Goal: Answer question/provide support: Share knowledge or assist other users

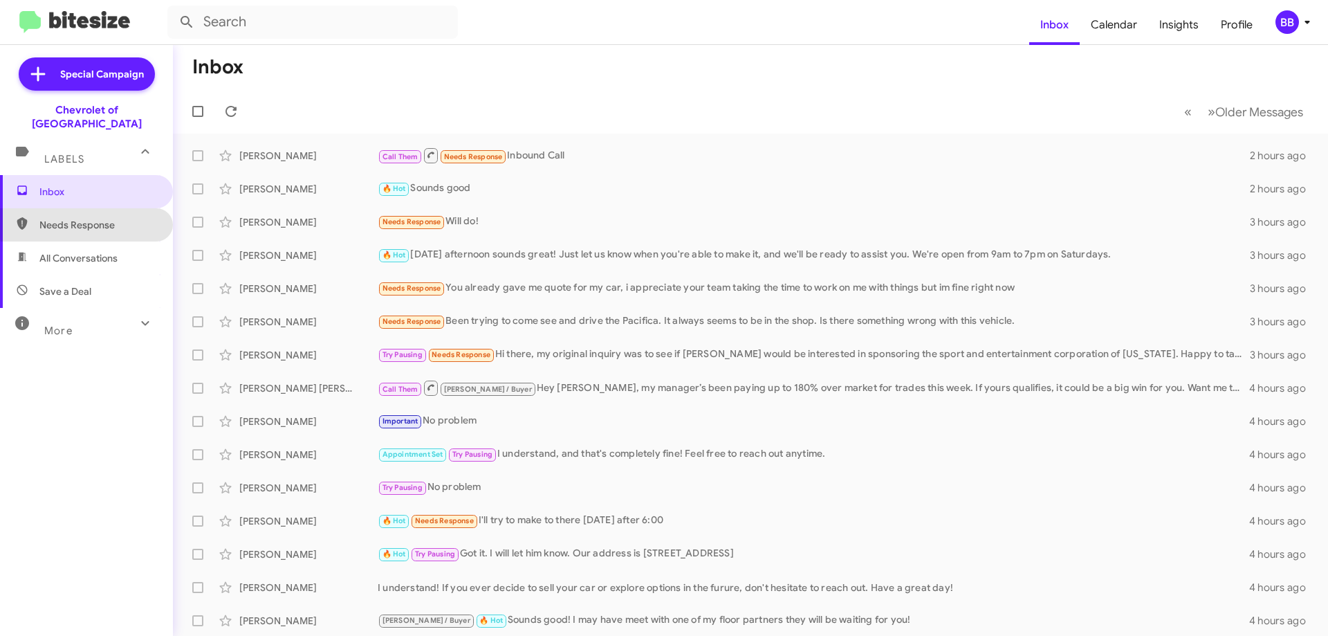
click at [114, 218] on span "Needs Response" at bounding box center [98, 225] width 118 height 14
type input "in:needs-response"
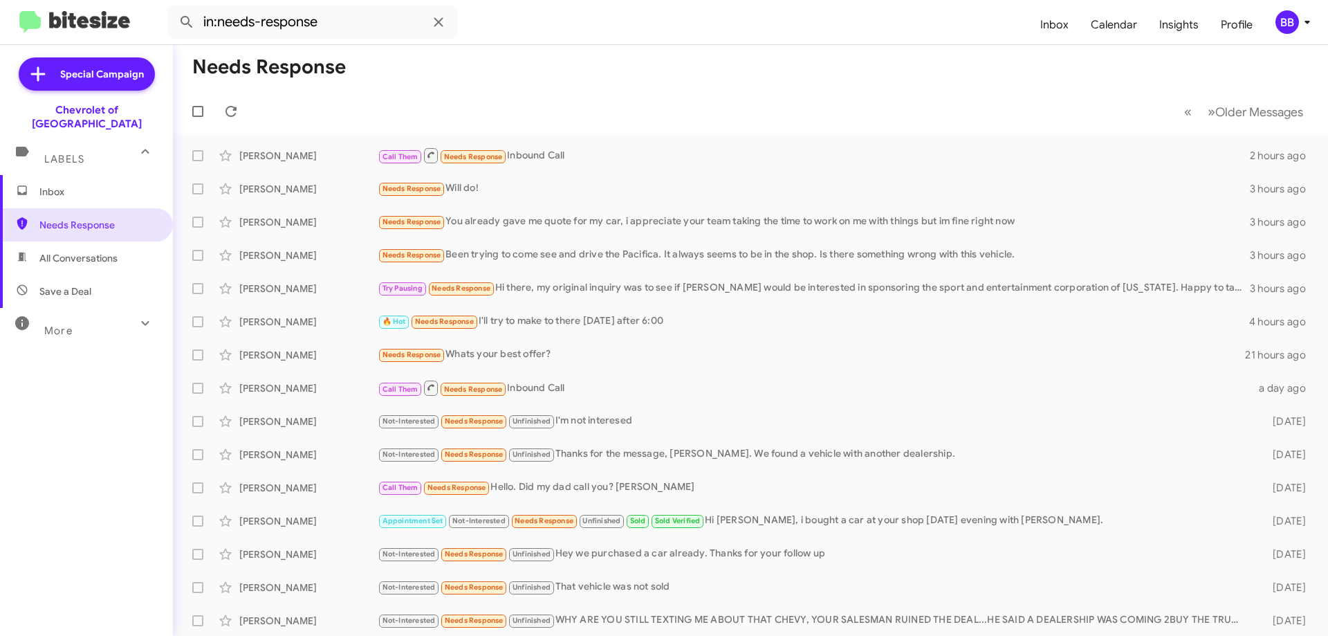
click at [116, 185] on span "Inbox" at bounding box center [98, 192] width 118 height 14
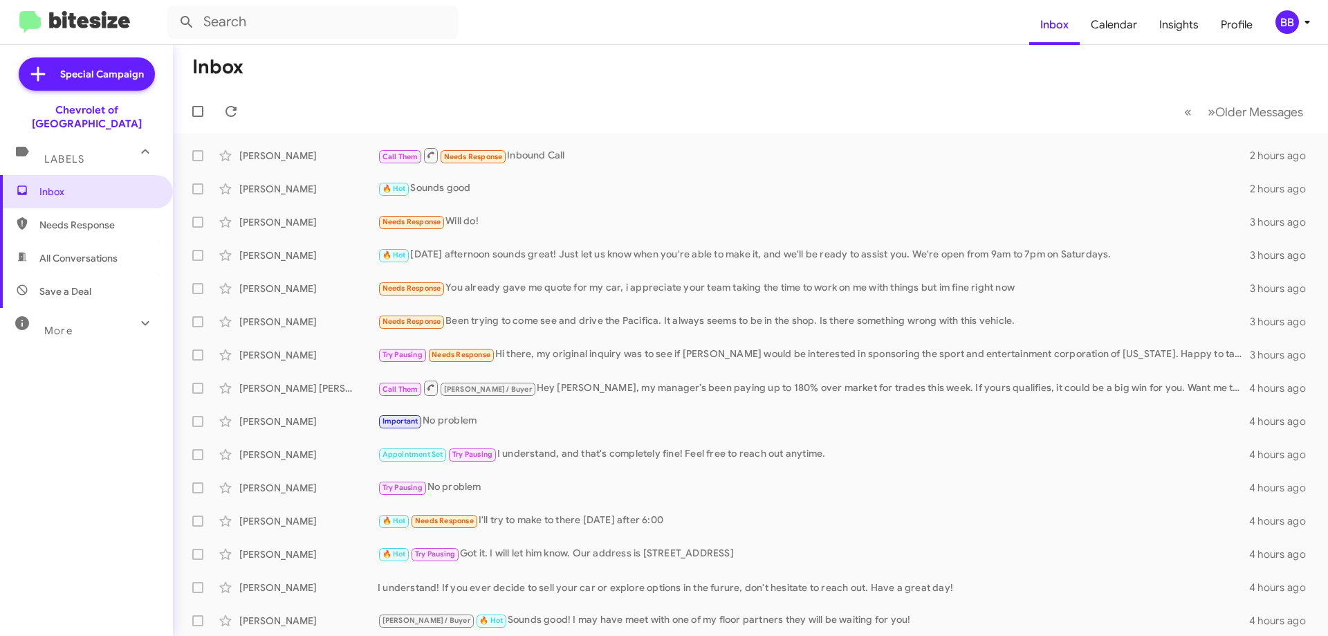
click at [91, 320] on div "More" at bounding box center [72, 325] width 123 height 26
click at [67, 330] on span "More" at bounding box center [58, 336] width 28 height 12
click at [92, 316] on div "More" at bounding box center [72, 325] width 123 height 26
click at [61, 385] on span "🔥 Hot" at bounding box center [86, 401] width 173 height 33
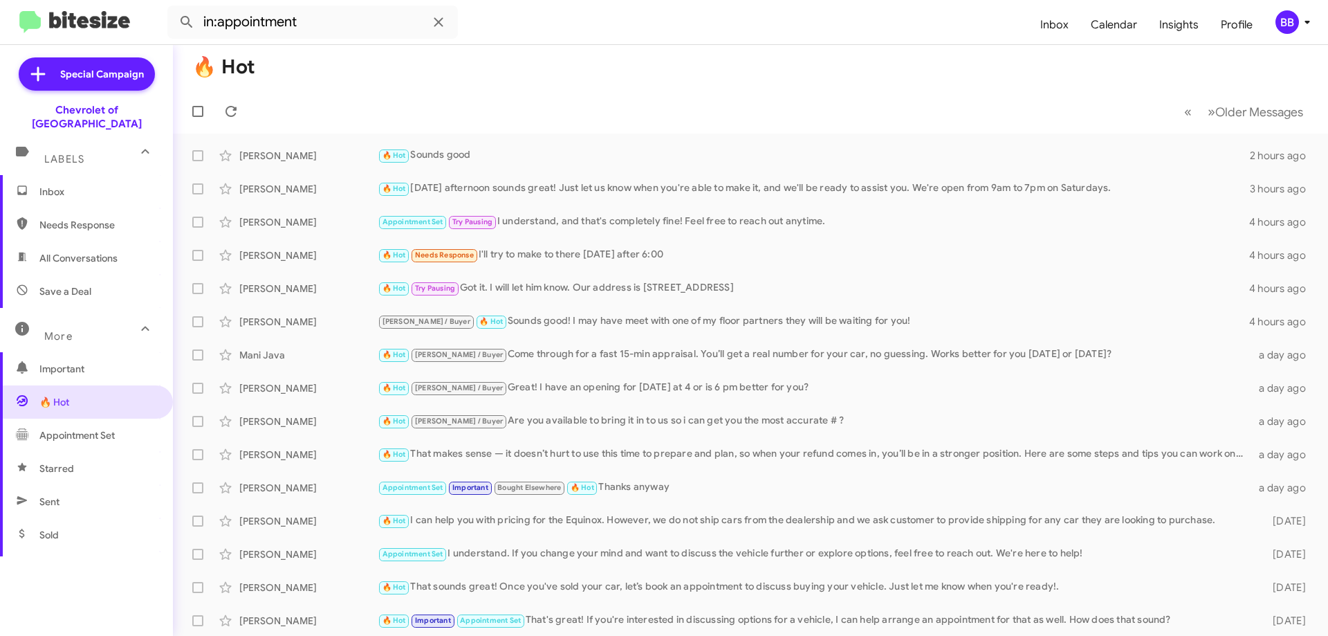
click at [82, 362] on span "Important" at bounding box center [98, 369] width 118 height 14
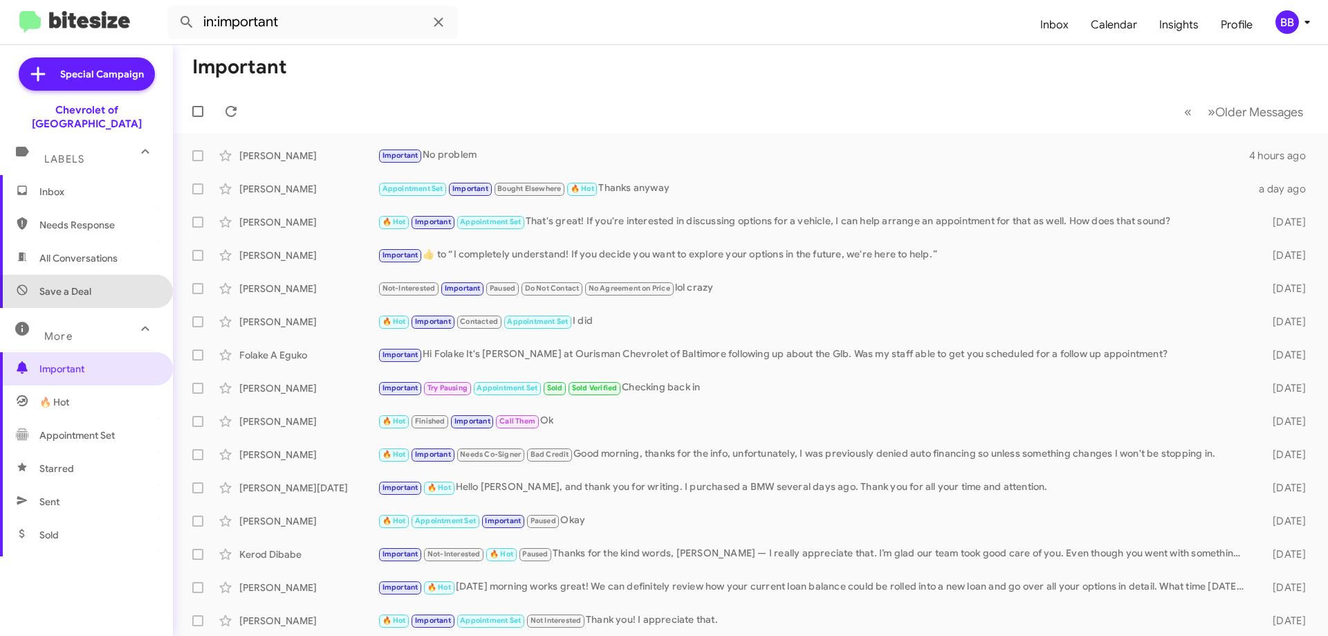
click at [101, 275] on span "Save a Deal" at bounding box center [86, 291] width 173 height 33
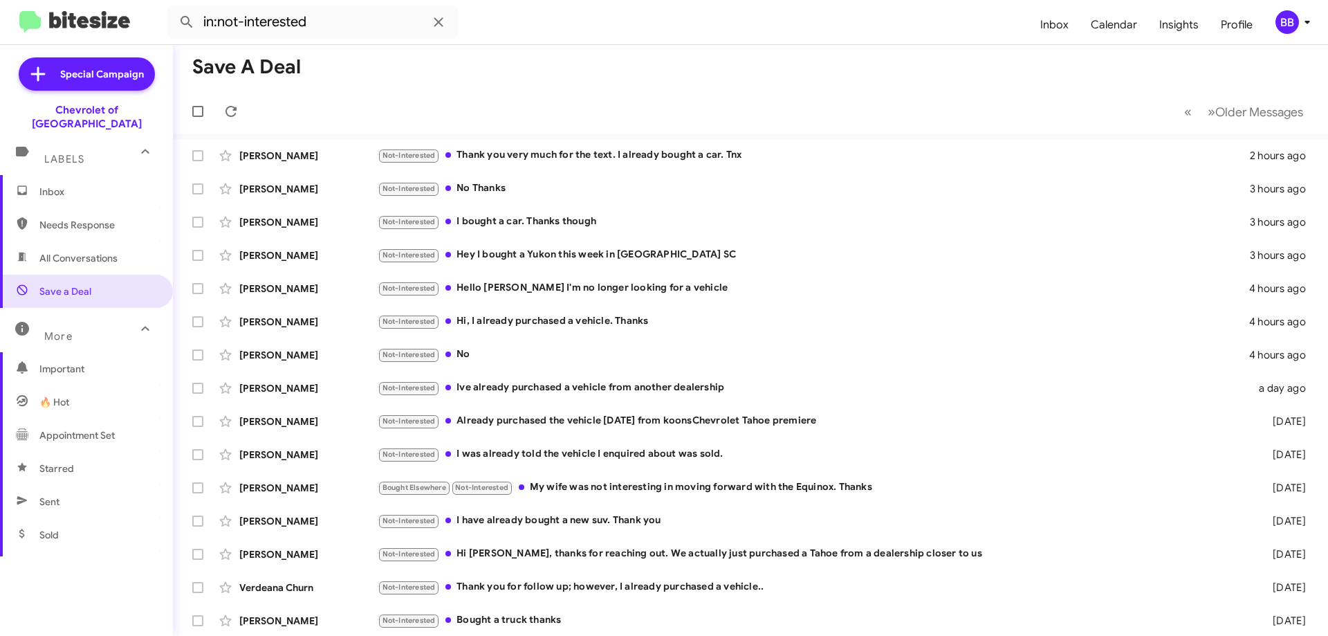
click at [108, 251] on span "All Conversations" at bounding box center [78, 258] width 78 height 14
type input "in:all-conversations"
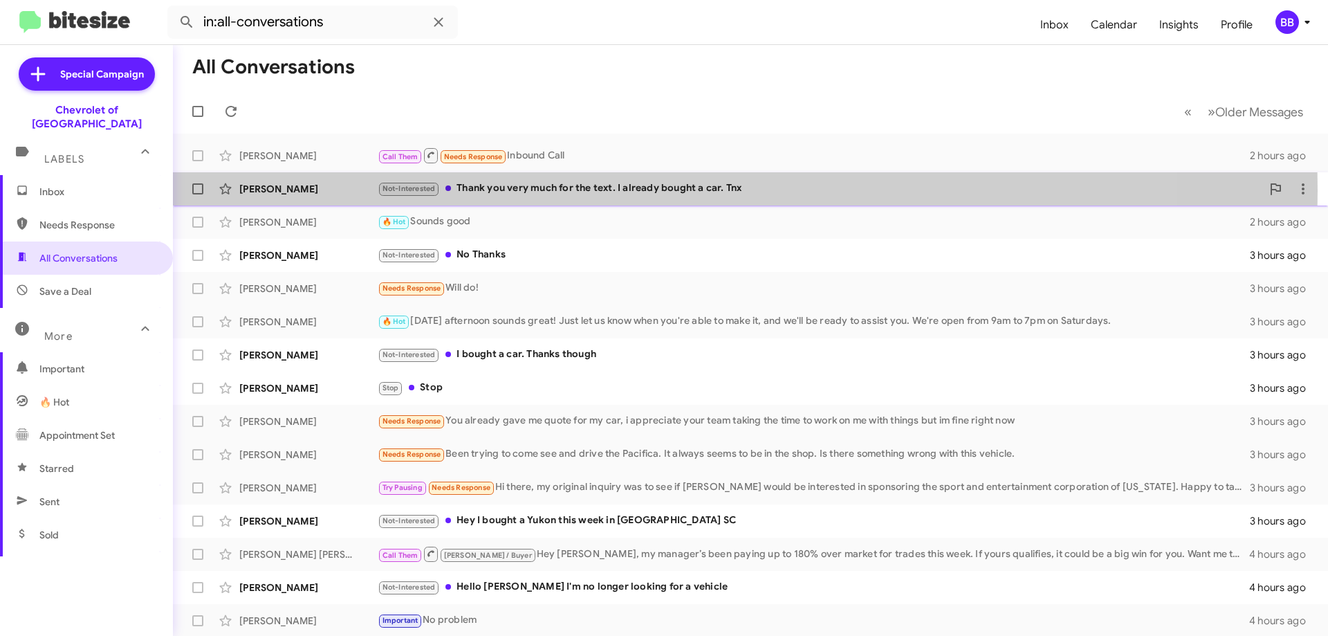
click at [545, 189] on div "Not-Interested Thank you very much for the text. I already bought a car. Tnx" at bounding box center [820, 188] width 884 height 16
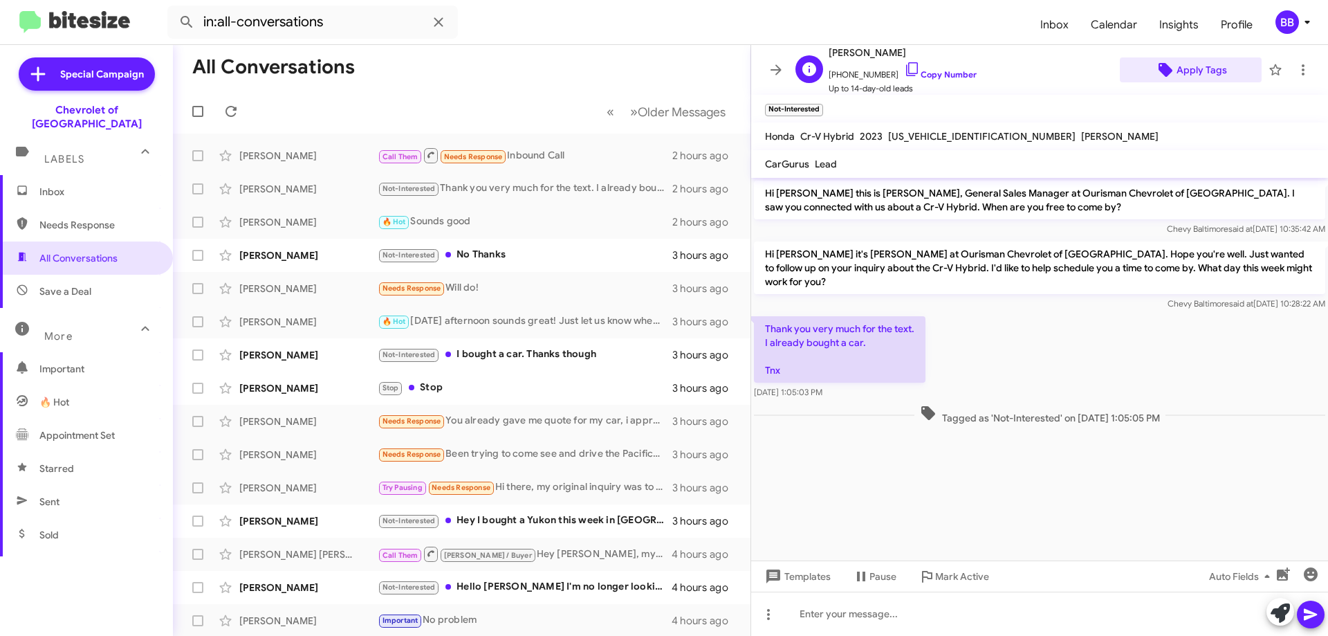
click at [1216, 69] on span "Apply Tags" at bounding box center [1201, 69] width 50 height 25
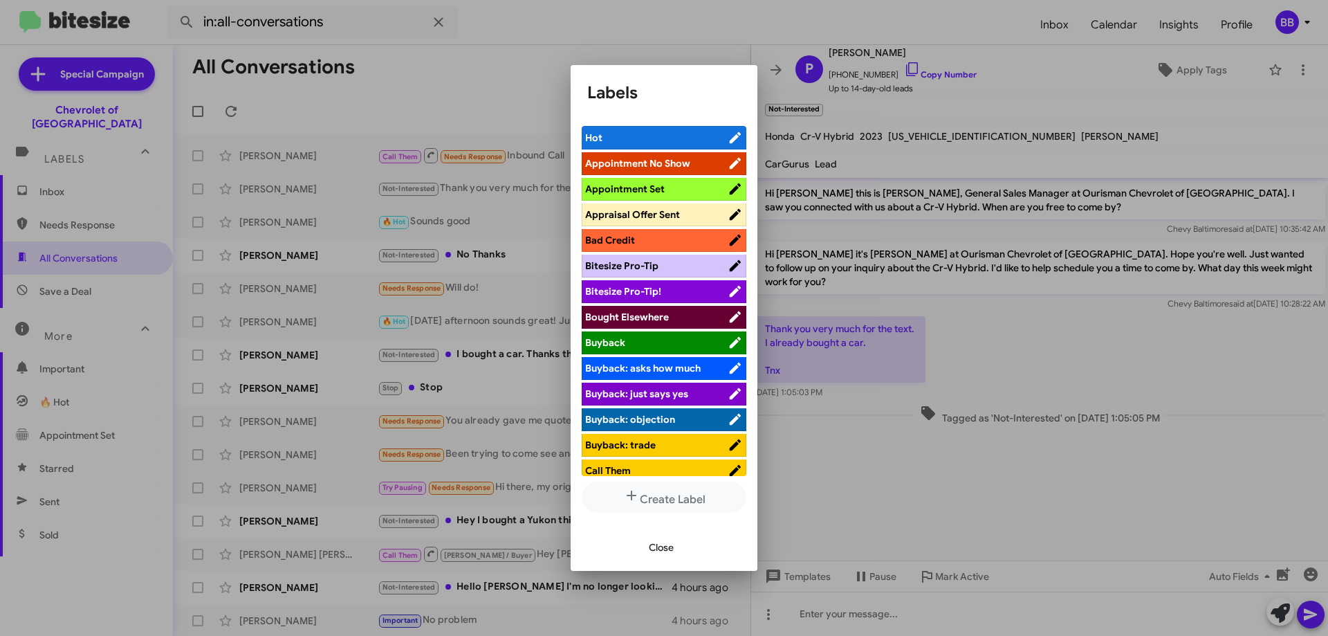
click at [679, 316] on span "Bought Elsewhere" at bounding box center [656, 317] width 142 height 14
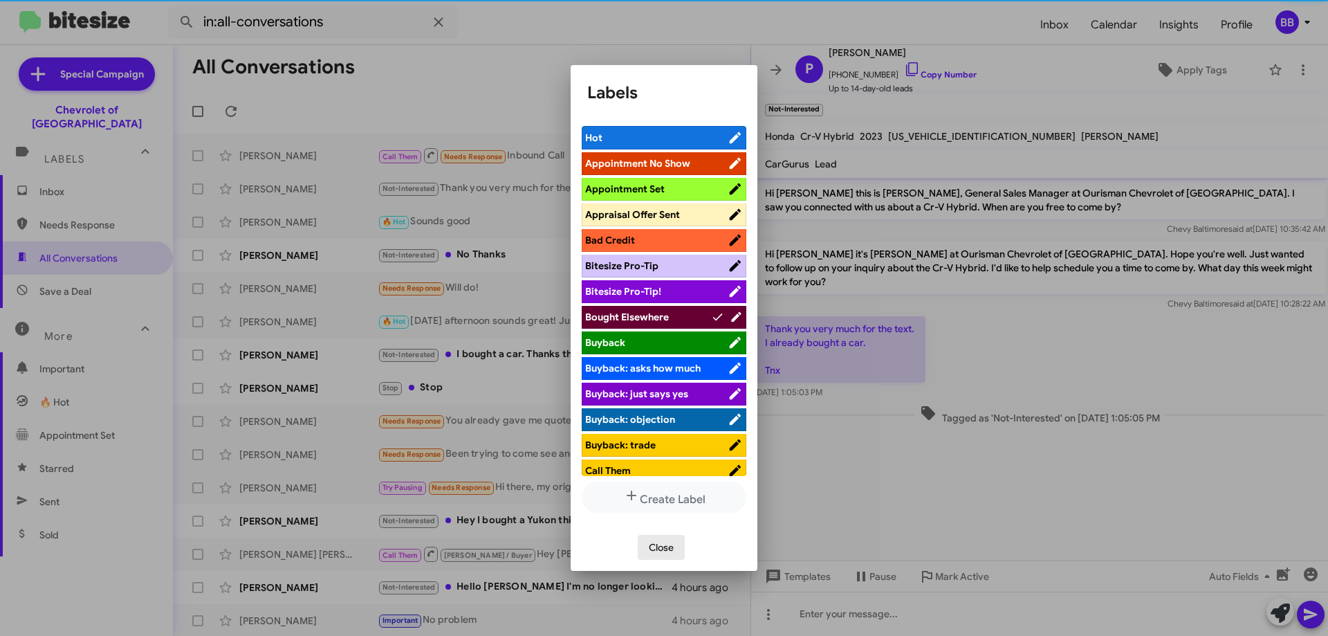
click at [666, 549] on span "Close" at bounding box center [661, 547] width 25 height 25
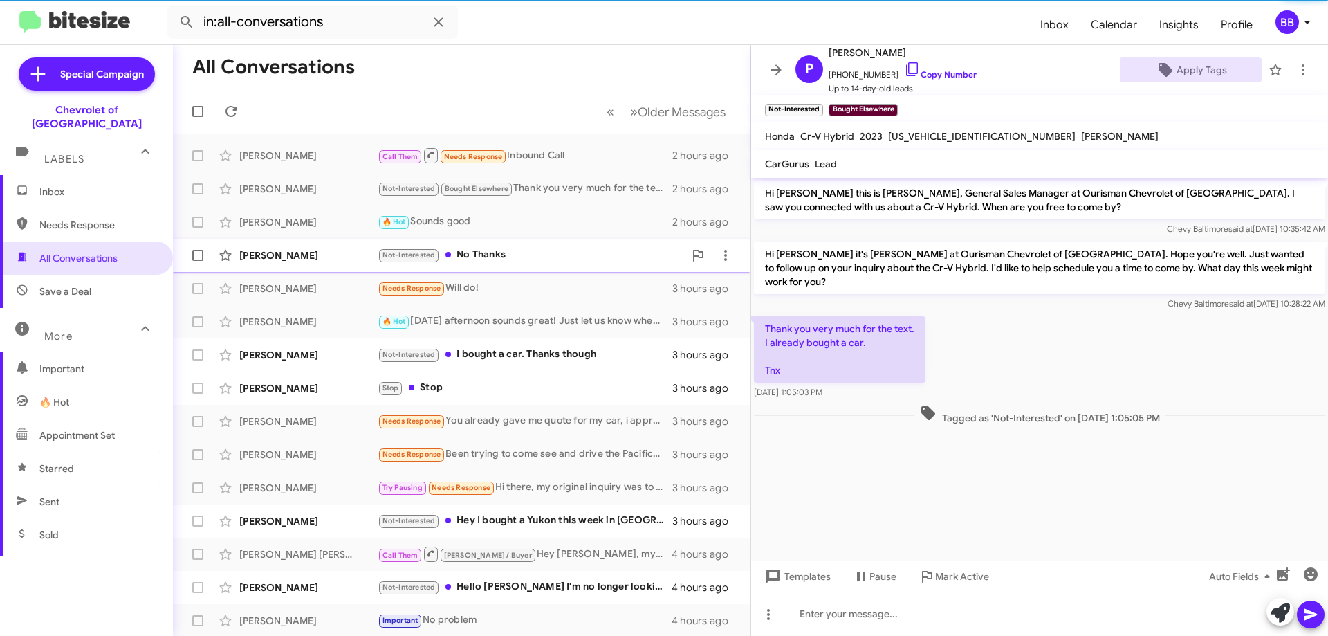
click at [519, 254] on div "Not-Interested No Thanks" at bounding box center [531, 255] width 306 height 16
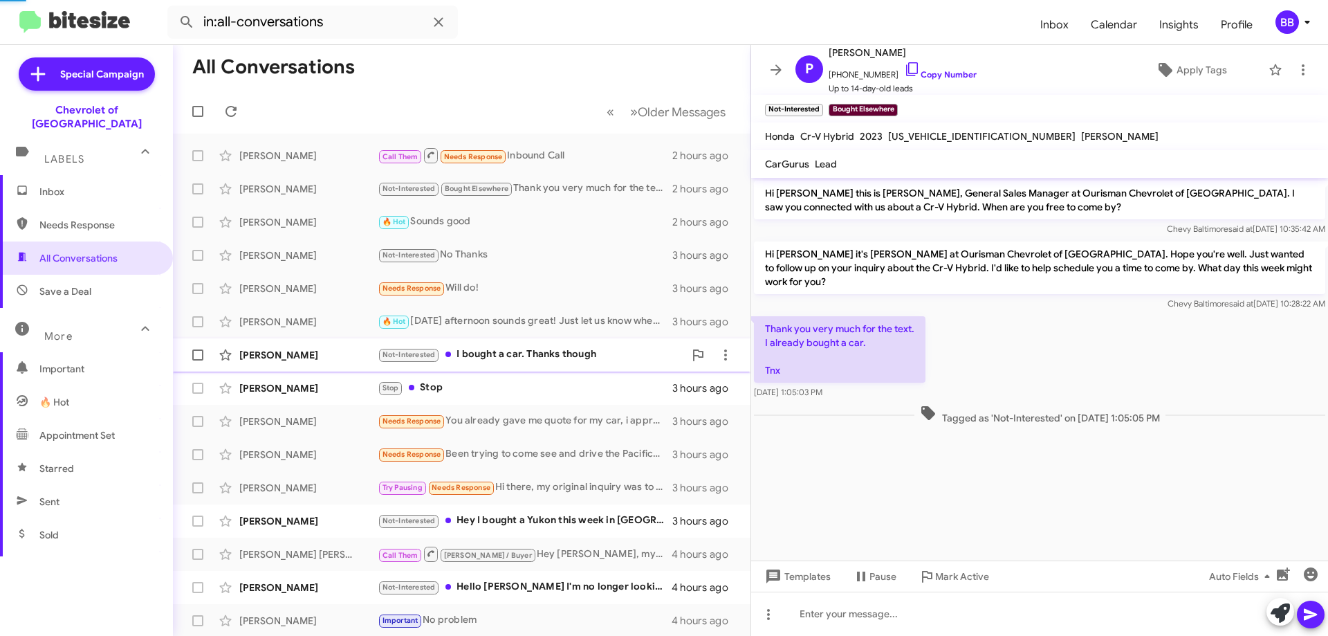
scroll to position [290, 0]
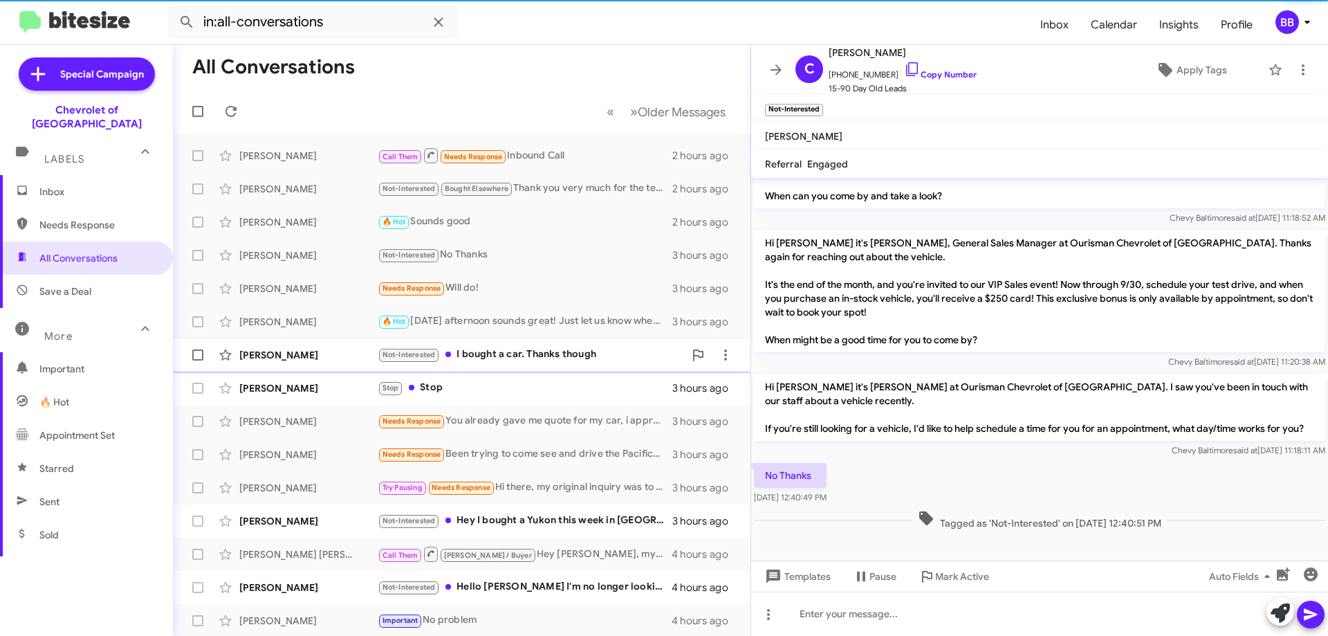
click at [568, 355] on div "Not-Interested I bought a car. Thanks though" at bounding box center [531, 354] width 306 height 16
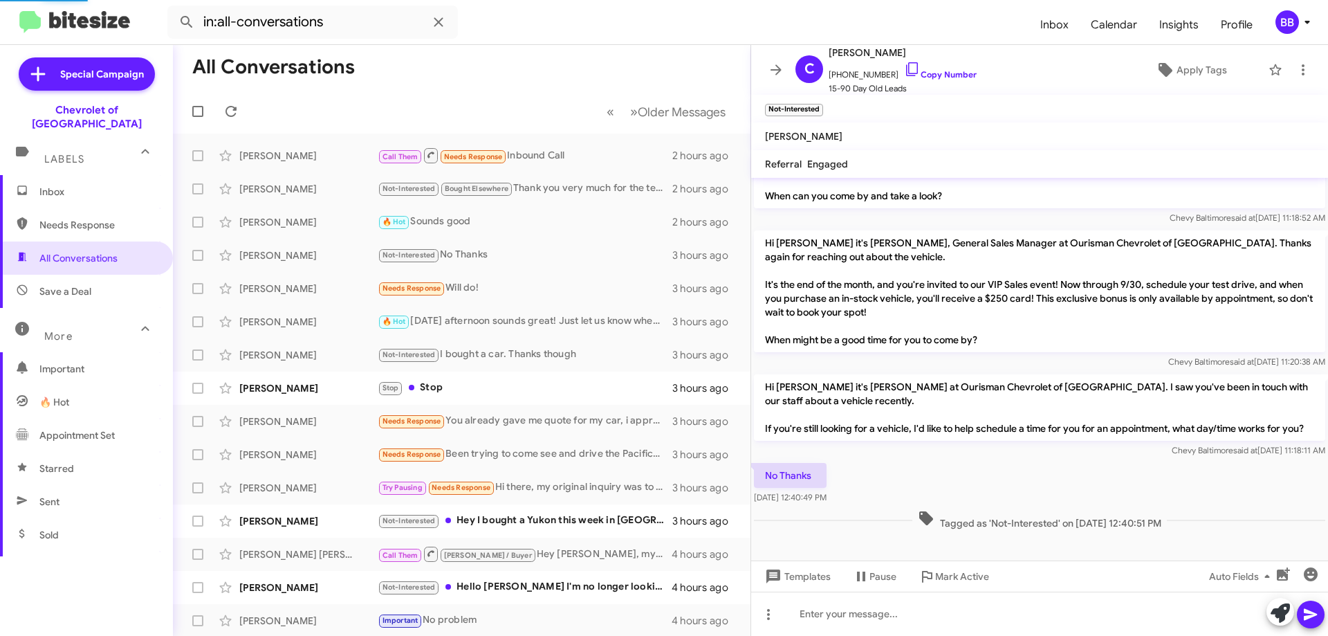
scroll to position [212, 0]
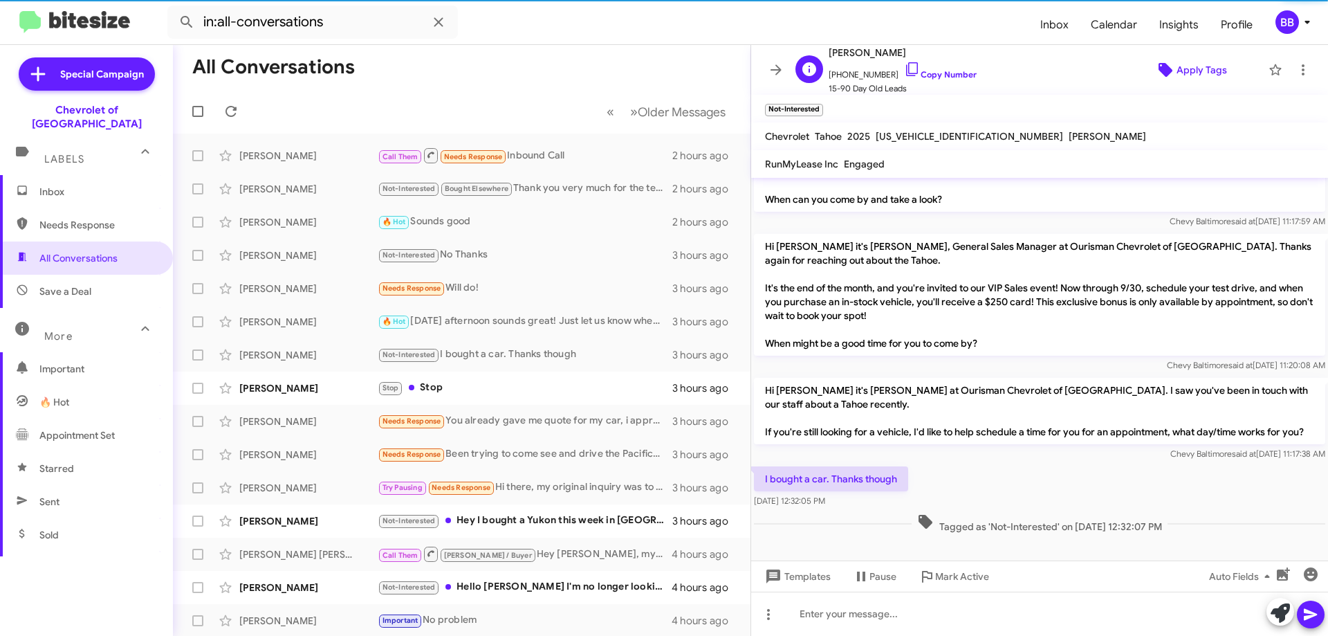
click at [1186, 66] on span "Apply Tags" at bounding box center [1201, 69] width 50 height 25
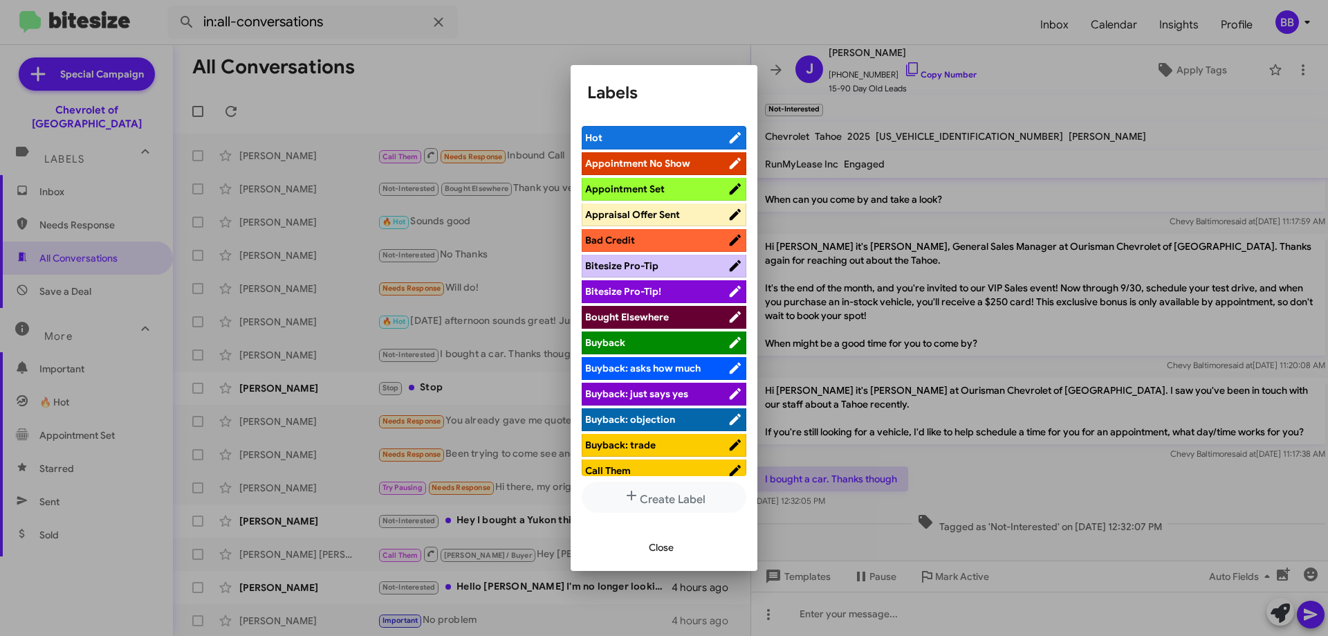
click at [647, 323] on span "Bought Elsewhere" at bounding box center [627, 316] width 84 height 12
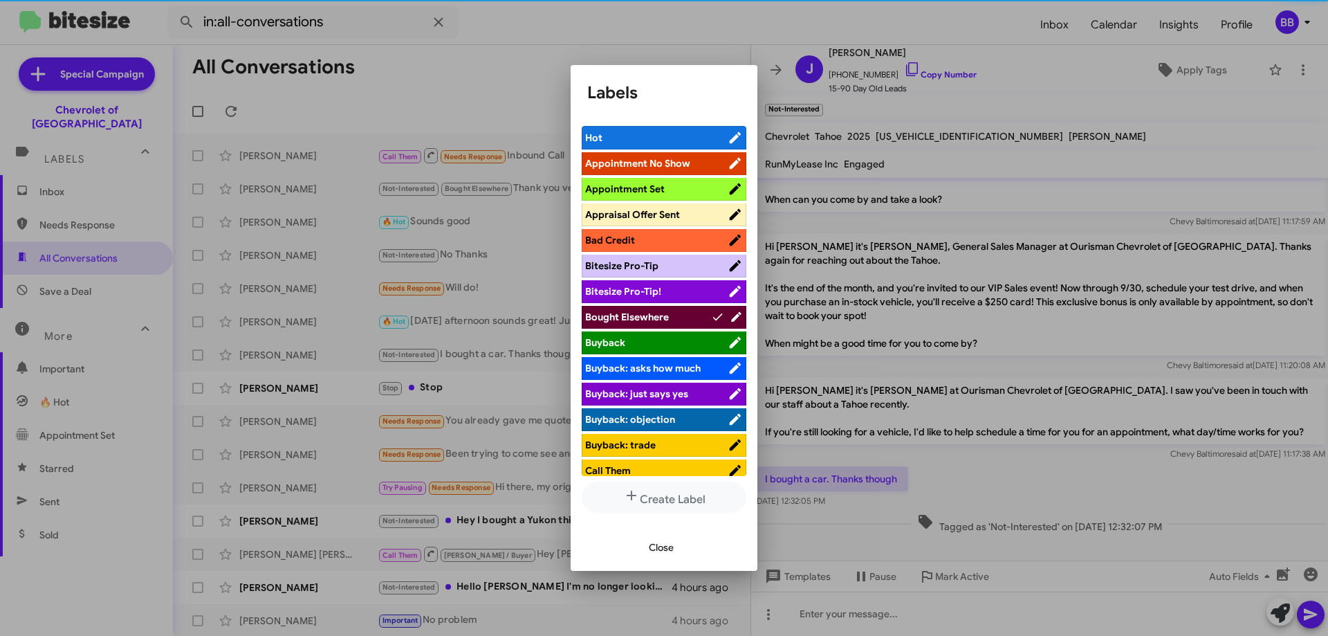
click at [663, 546] on span "Close" at bounding box center [661, 547] width 25 height 25
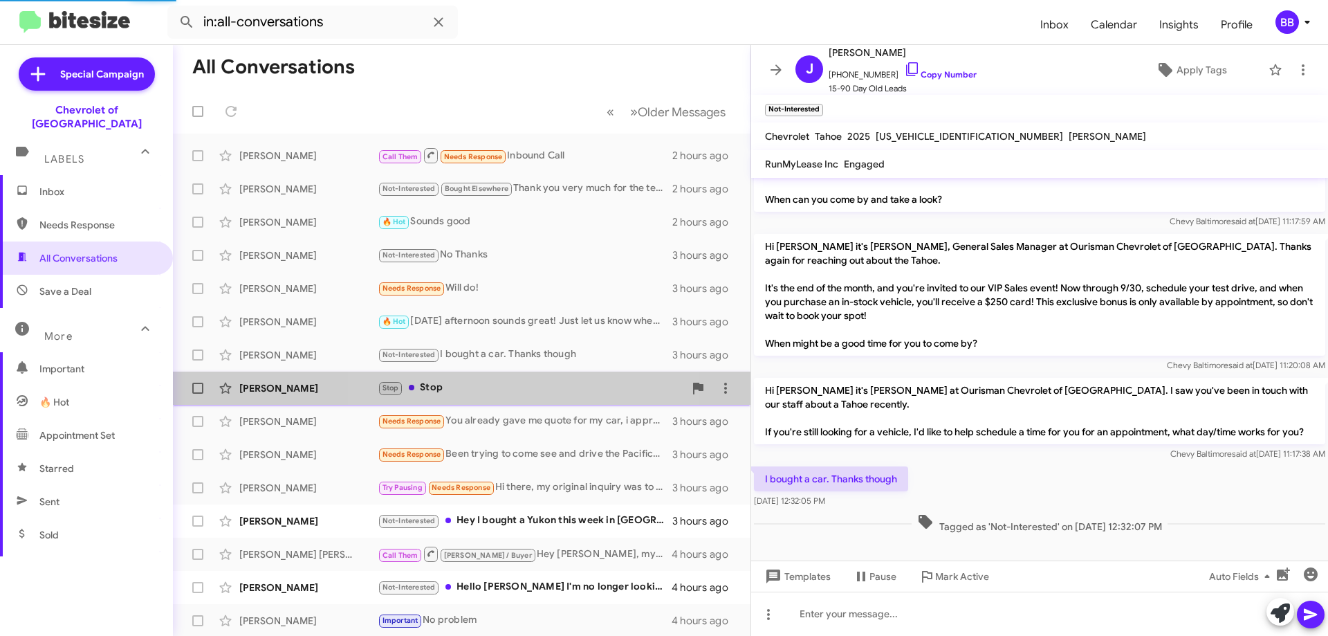
click at [519, 400] on div "[PERSON_NAME] Stop Stop 3 hours ago" at bounding box center [461, 388] width 555 height 28
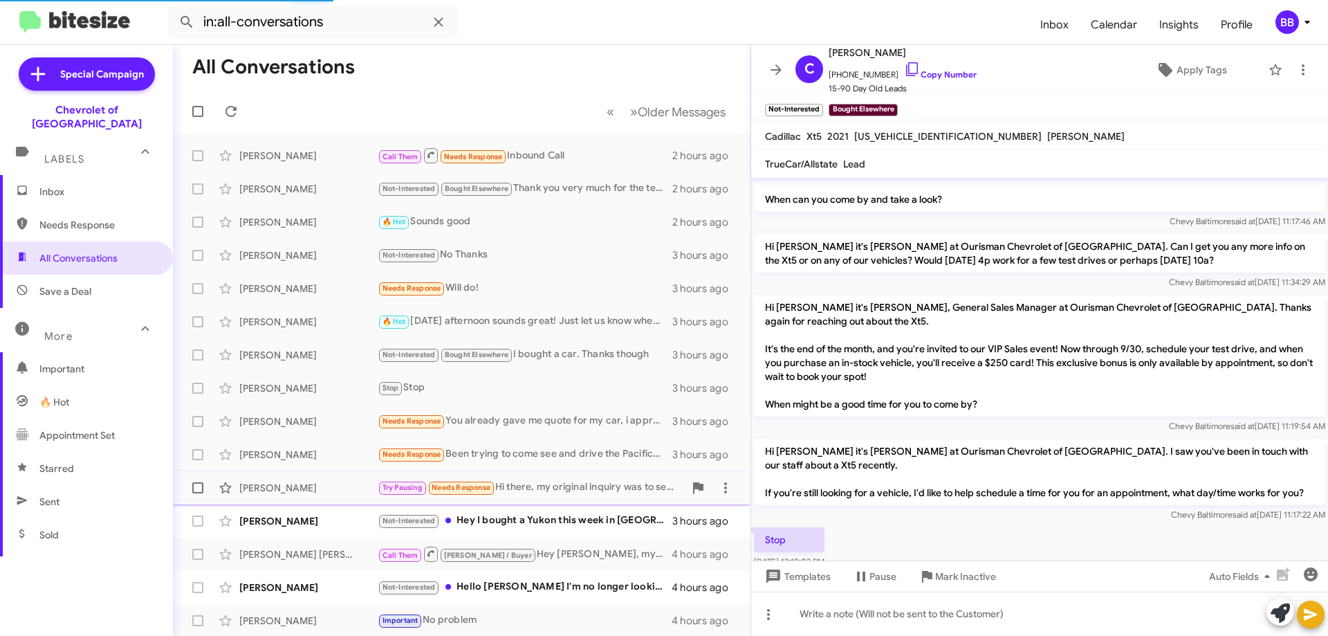
scroll to position [248, 0]
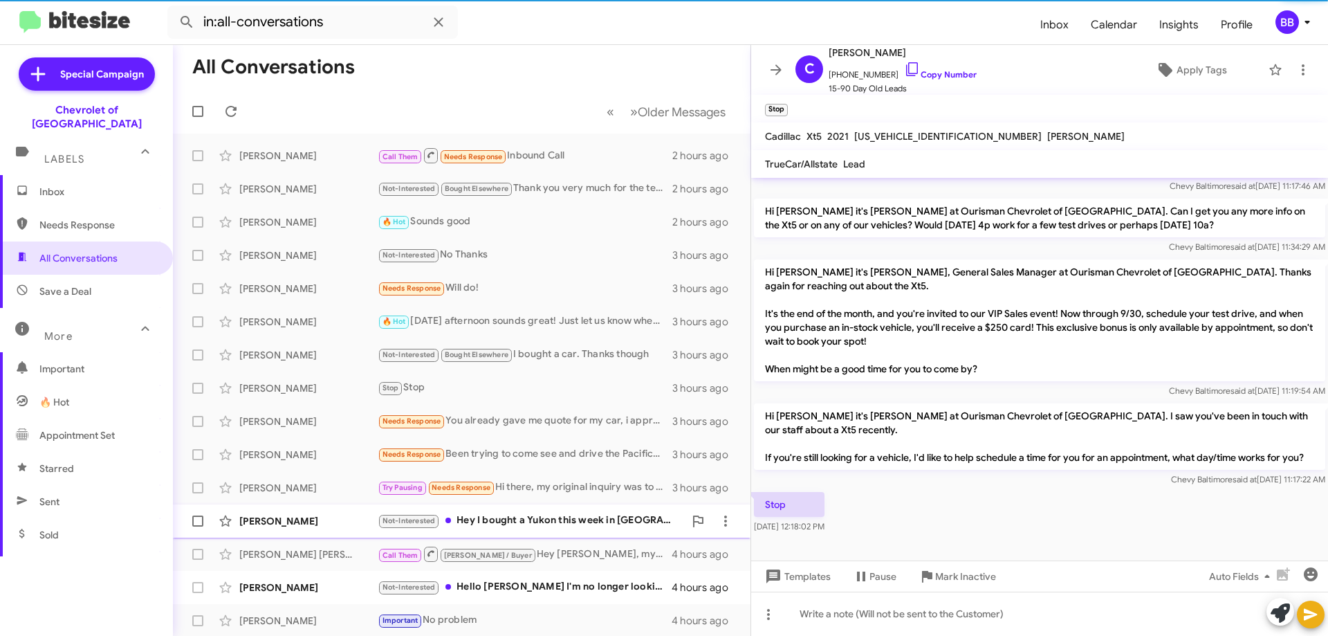
click at [573, 521] on div "Not-Interested Hey I bought a Yukon this week in [GEOGRAPHIC_DATA] SC" at bounding box center [531, 520] width 306 height 16
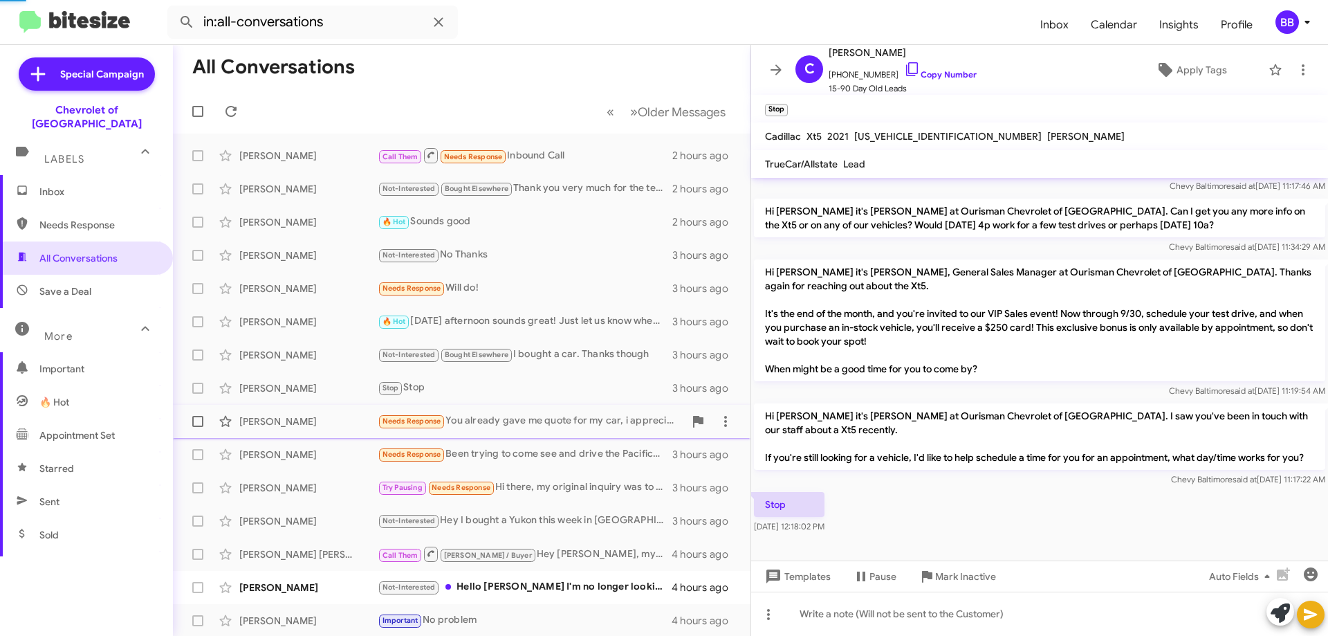
scroll to position [226, 0]
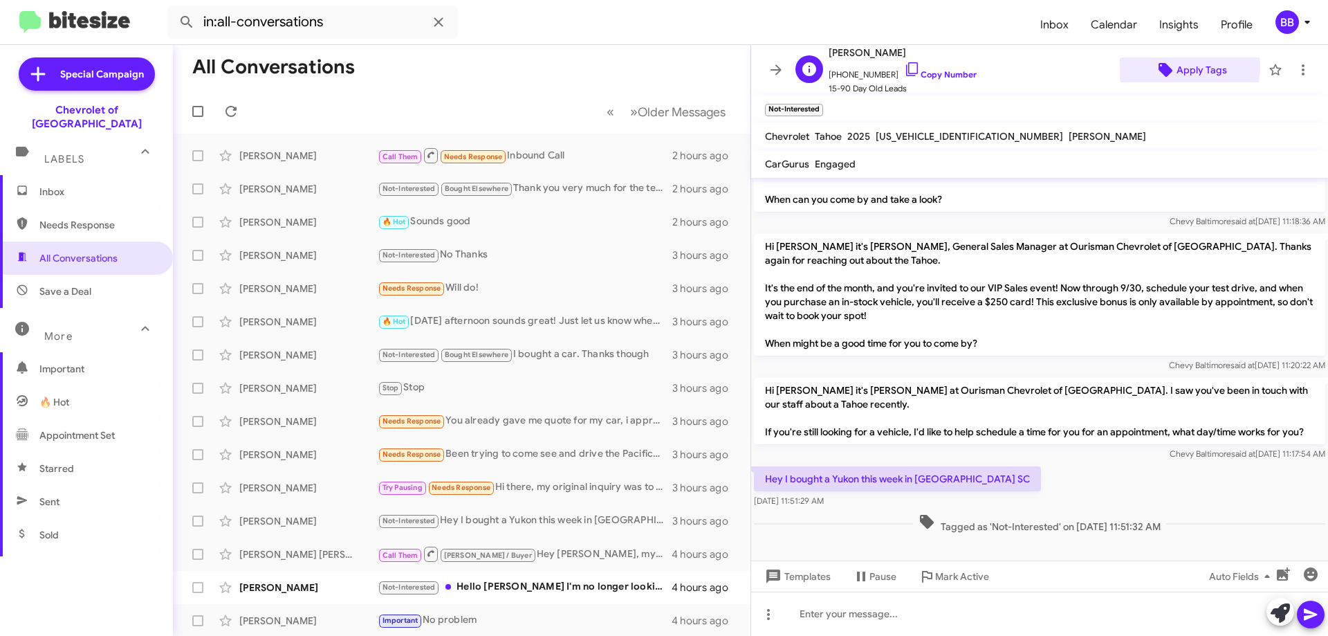
click at [1182, 68] on span "Apply Tags" at bounding box center [1201, 69] width 50 height 25
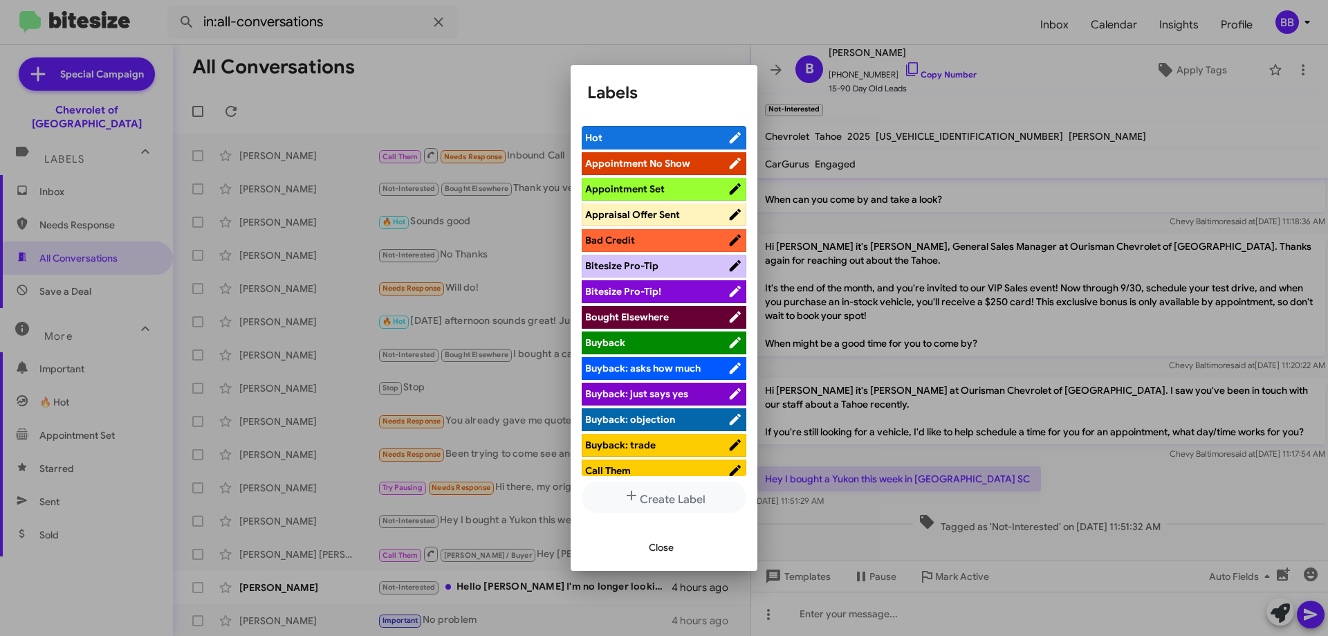
click at [640, 317] on span "Bought Elsewhere" at bounding box center [627, 316] width 84 height 12
click at [665, 548] on span "Close" at bounding box center [661, 547] width 25 height 25
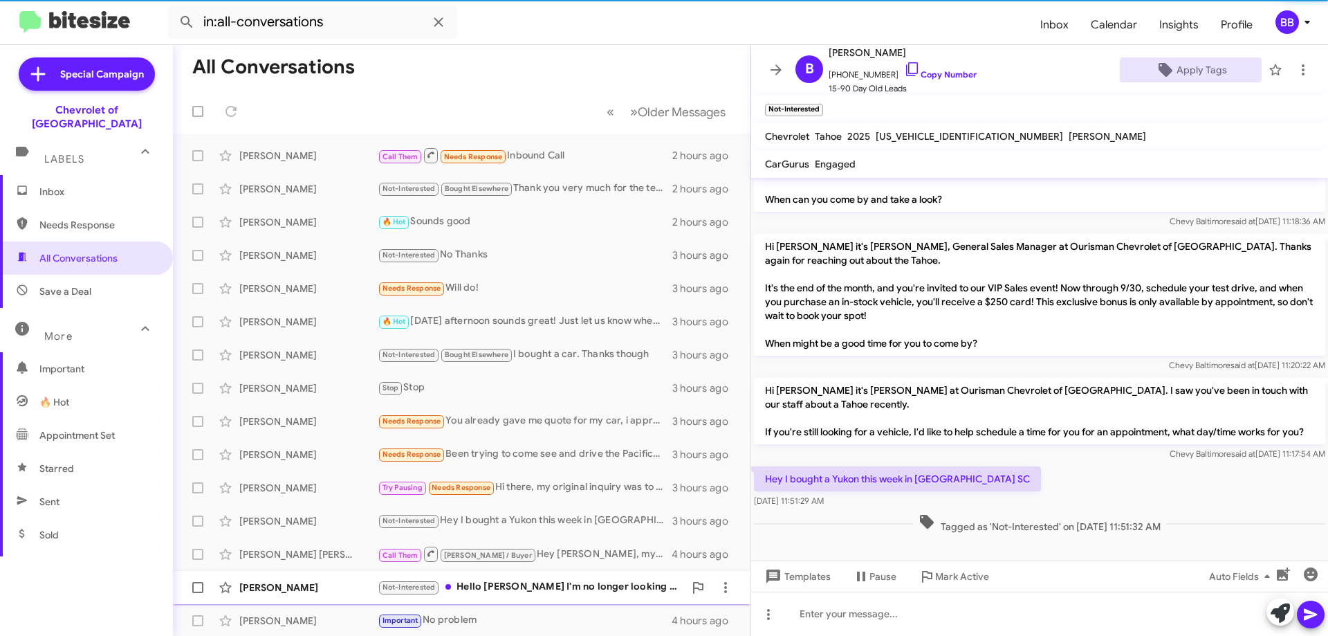
click at [576, 588] on div "Not-Interested Hello [PERSON_NAME] I'm no longer looking for a vehicle" at bounding box center [531, 587] width 306 height 16
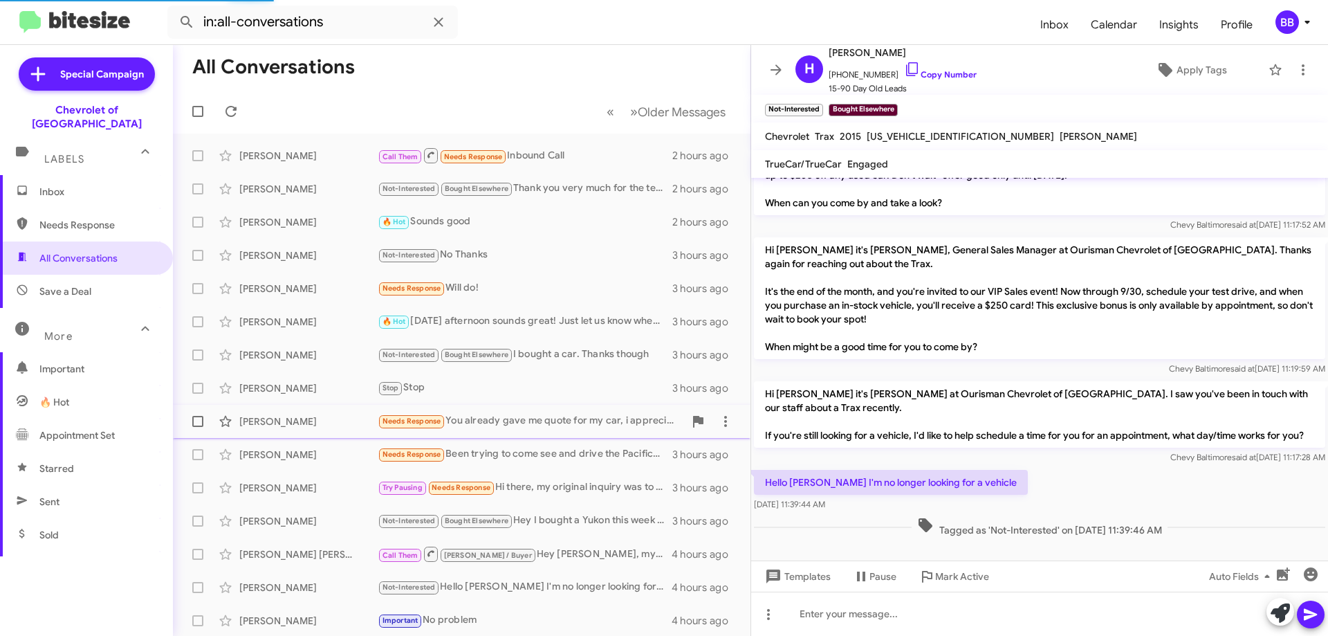
scroll to position [148, 0]
click at [1176, 74] on span "Apply Tags" at bounding box center [1201, 69] width 50 height 25
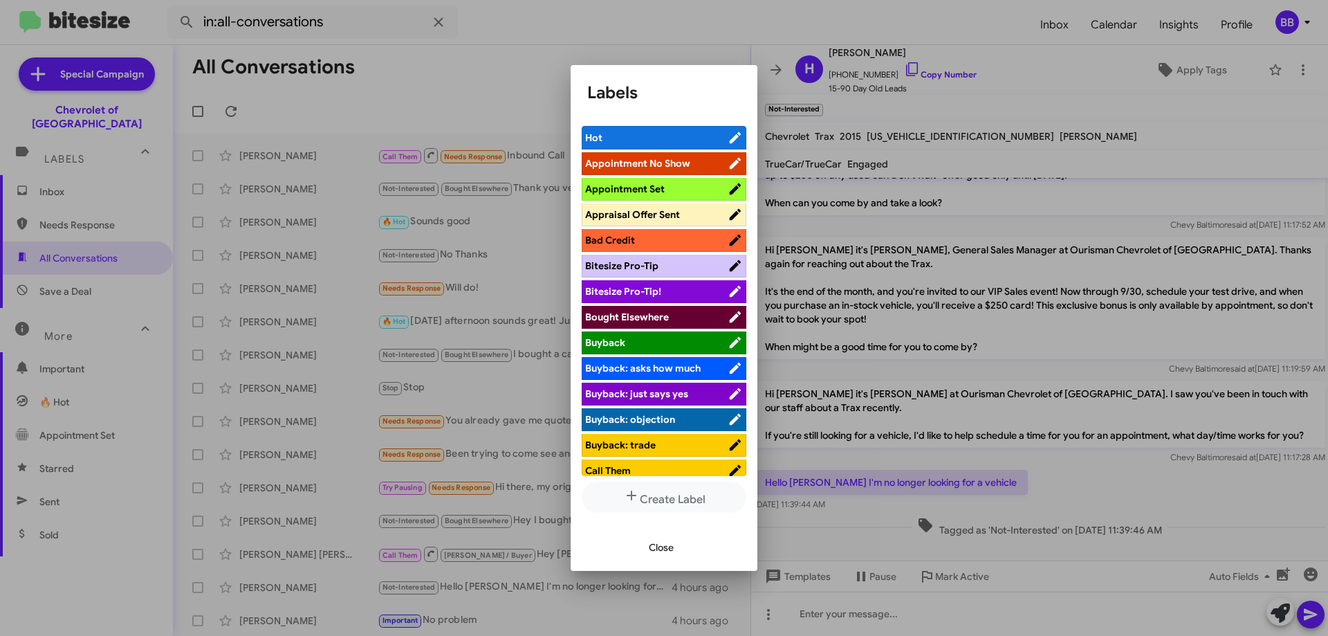
click at [662, 314] on span "Bought Elsewhere" at bounding box center [627, 316] width 84 height 12
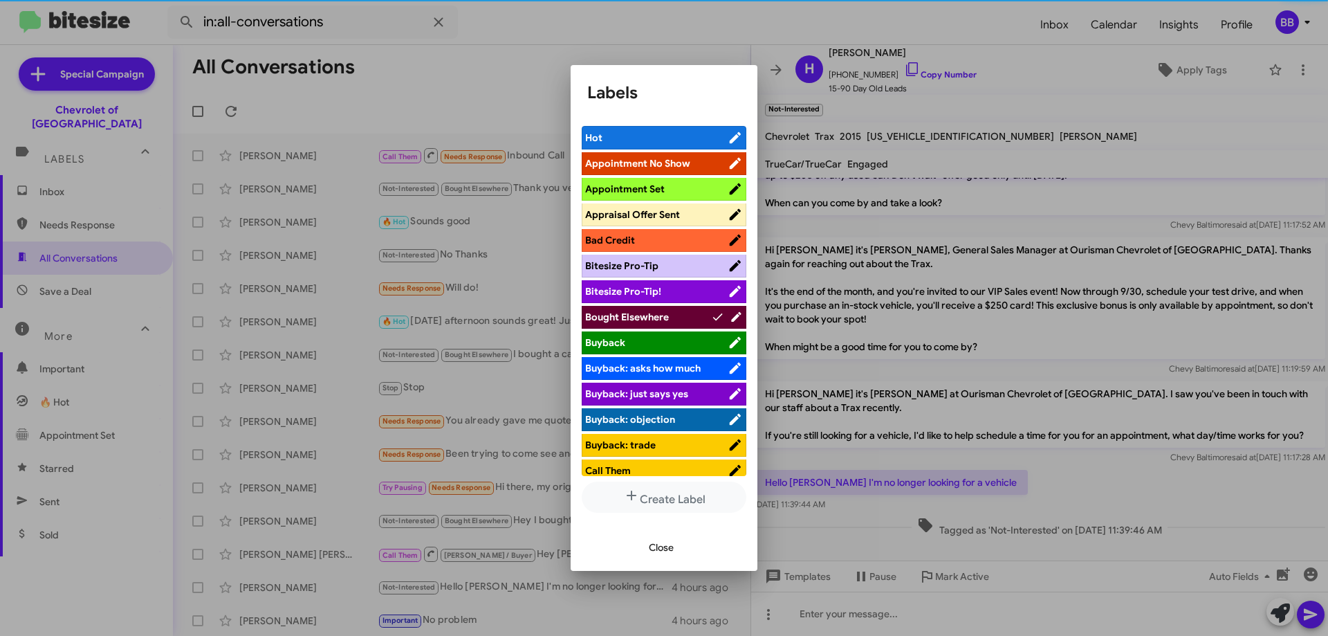
click at [665, 549] on span "Close" at bounding box center [661, 547] width 25 height 25
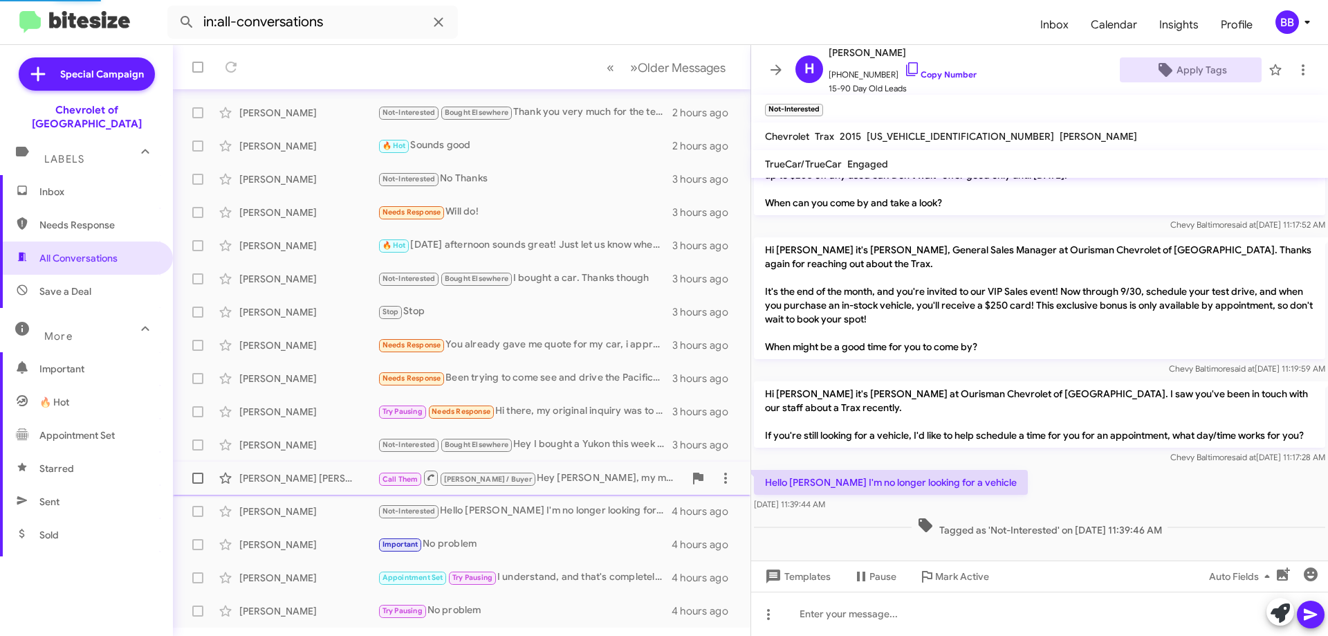
scroll to position [167, 0]
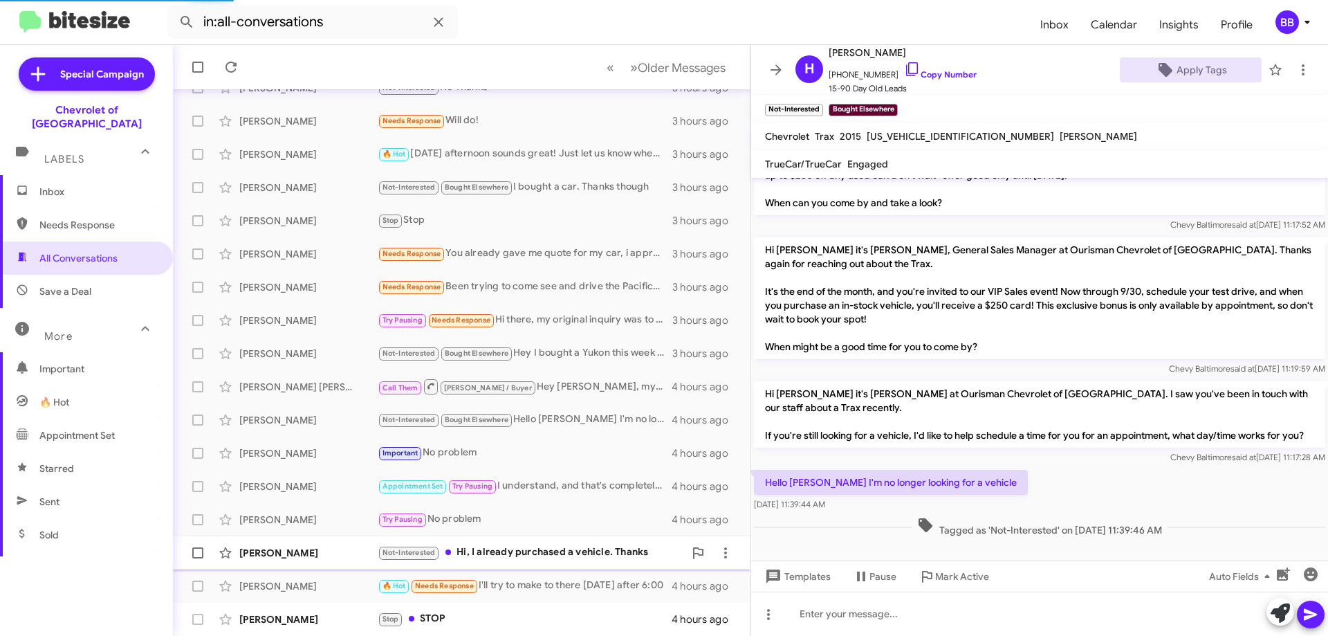
click at [583, 551] on div "Not-Interested Hi, I already purchased a vehicle. Thanks" at bounding box center [531, 552] width 306 height 16
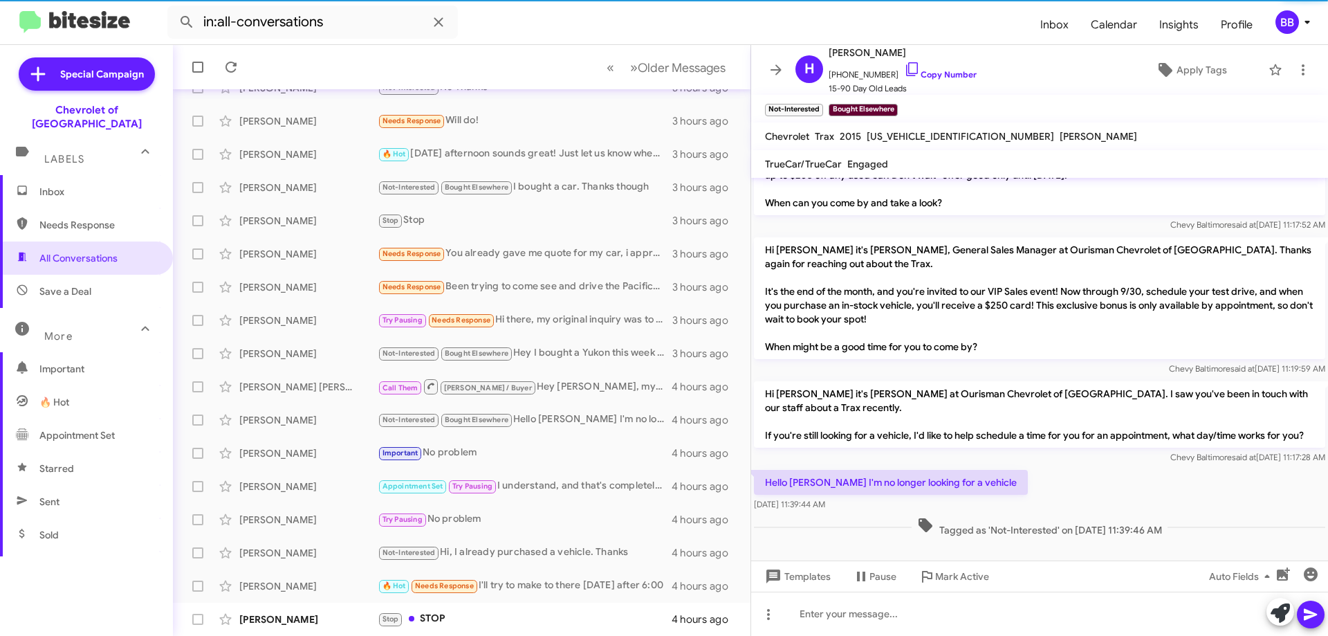
scroll to position [369, 0]
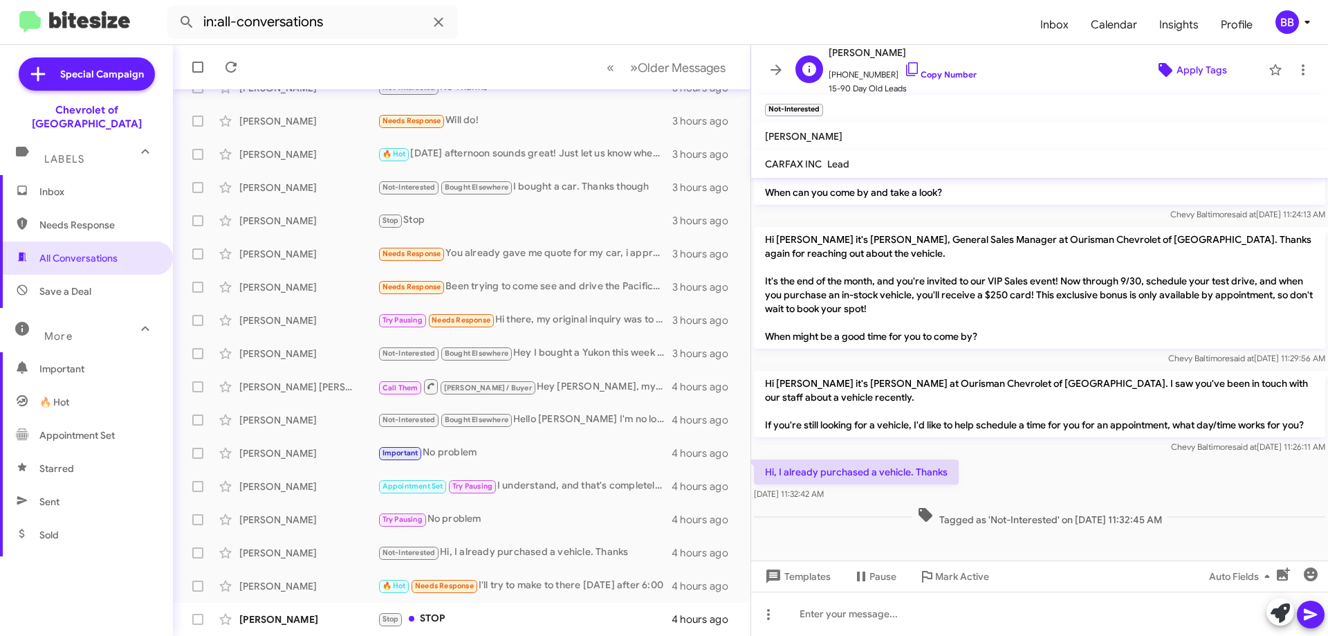
click at [1176, 67] on span "Apply Tags" at bounding box center [1201, 69] width 50 height 25
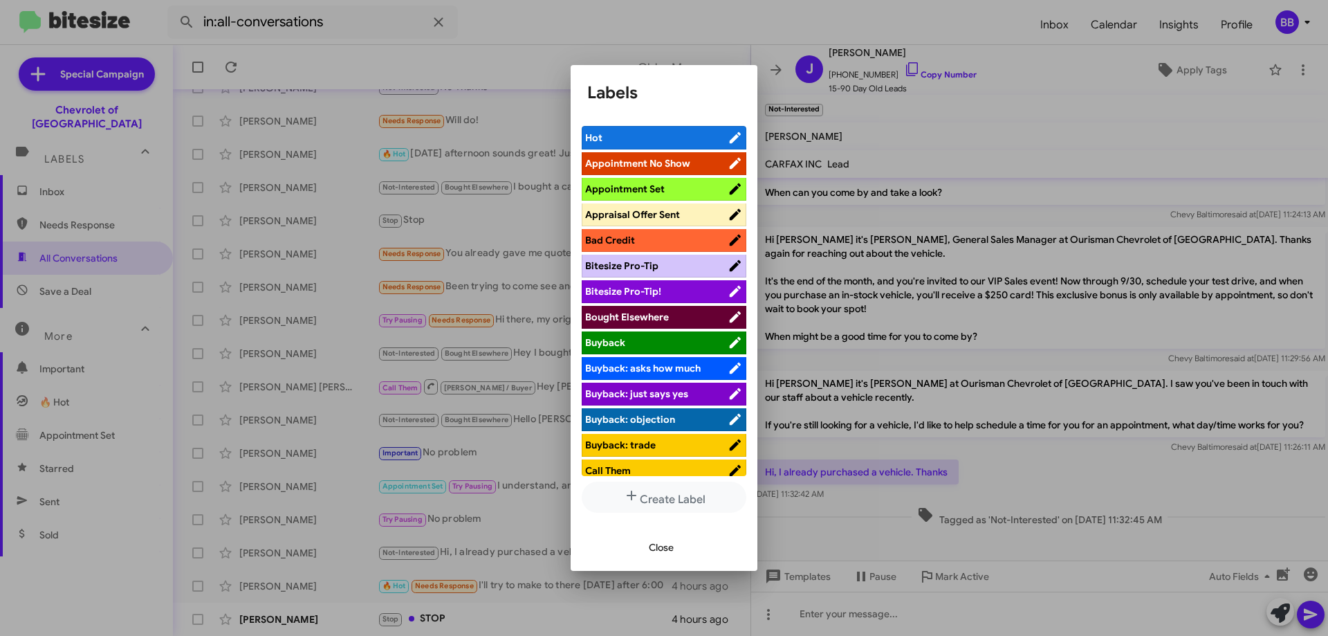
click at [654, 315] on span "Bought Elsewhere" at bounding box center [627, 316] width 84 height 12
click at [671, 545] on span "Close" at bounding box center [661, 547] width 25 height 25
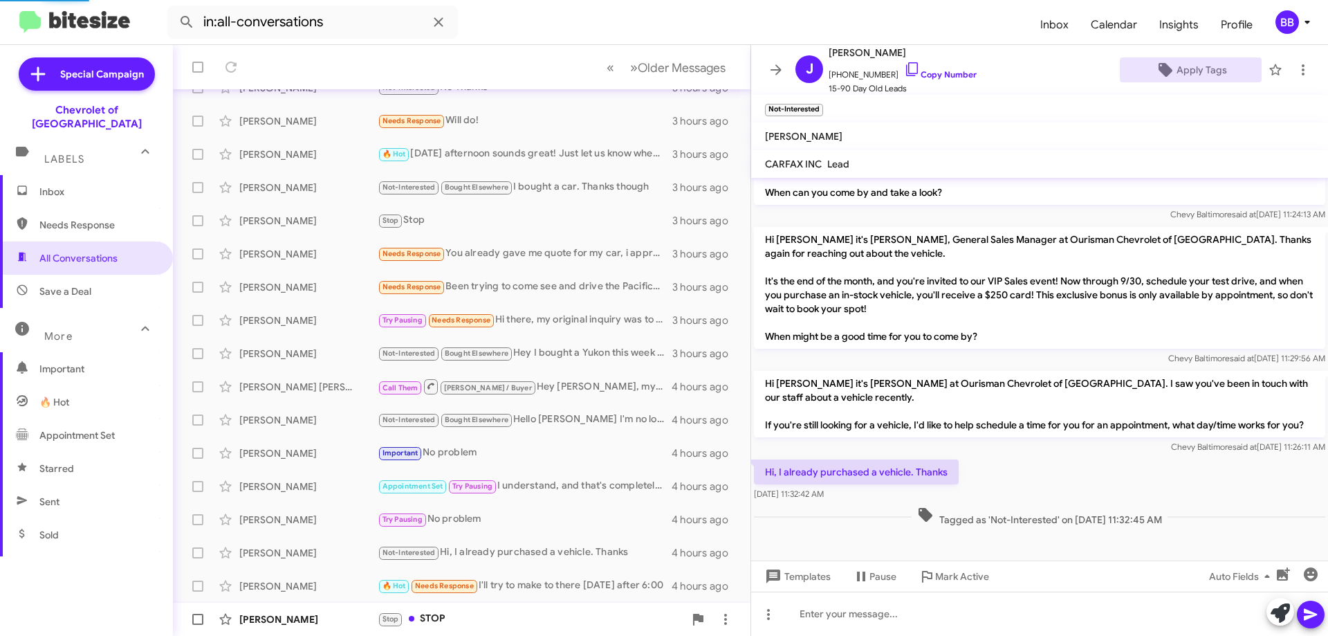
click at [469, 624] on div "Stop STOP" at bounding box center [531, 619] width 306 height 16
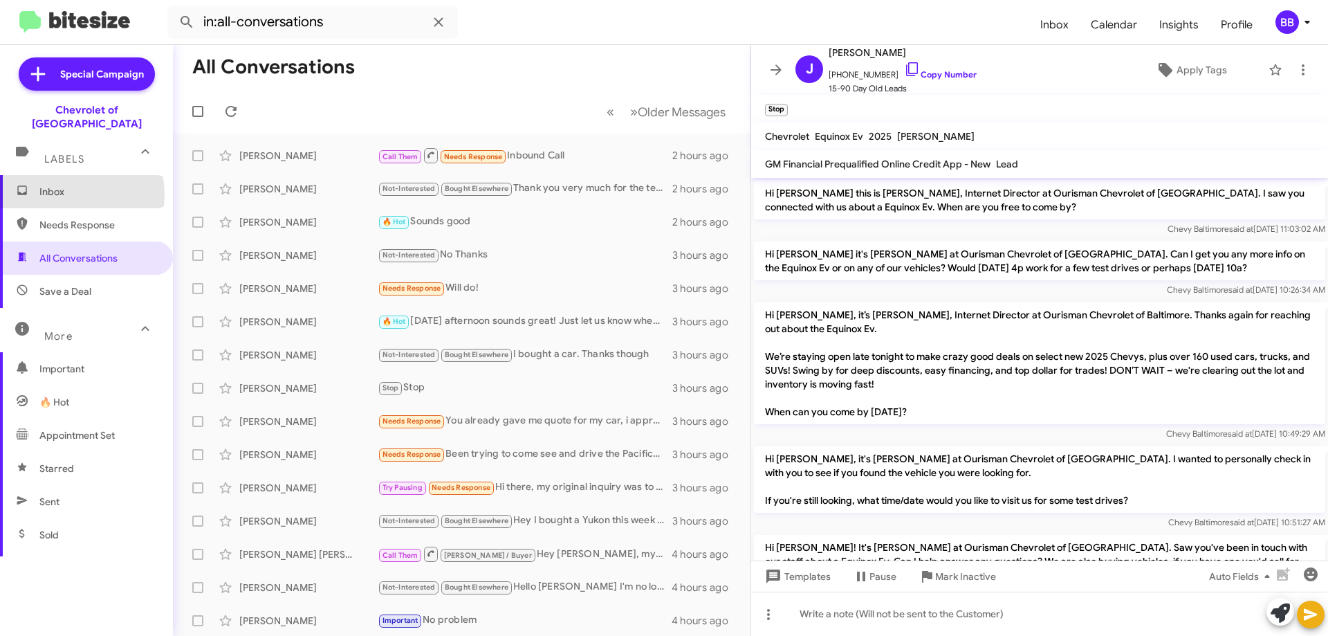
click at [60, 185] on span "Inbox" at bounding box center [98, 192] width 118 height 14
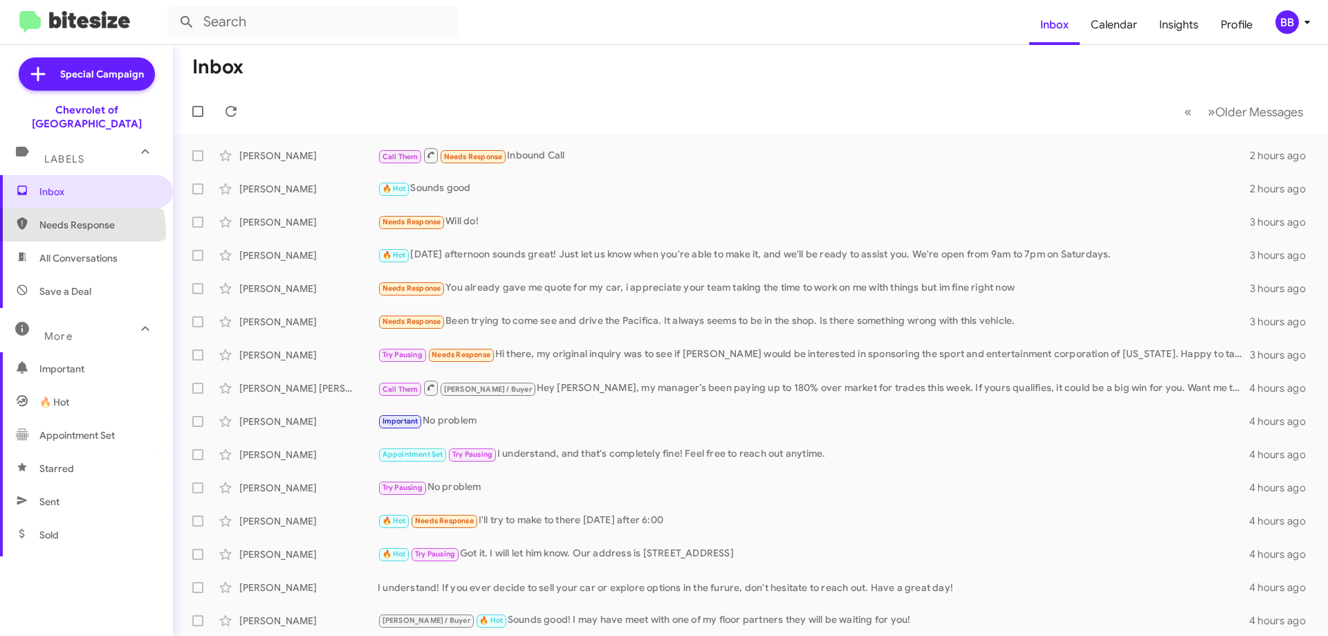
click at [81, 218] on span "Needs Response" at bounding box center [98, 225] width 118 height 14
type input "in:needs-response"
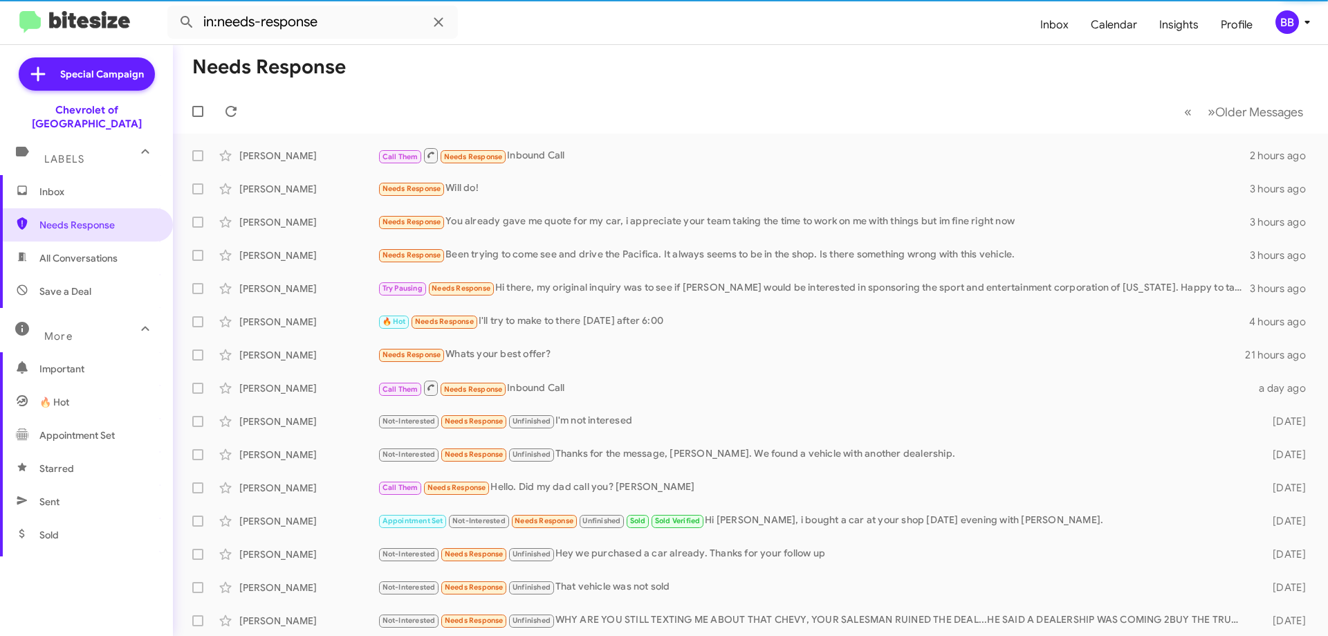
click at [91, 185] on span "Inbox" at bounding box center [98, 192] width 118 height 14
